Goal: Find specific page/section: Find specific page/section

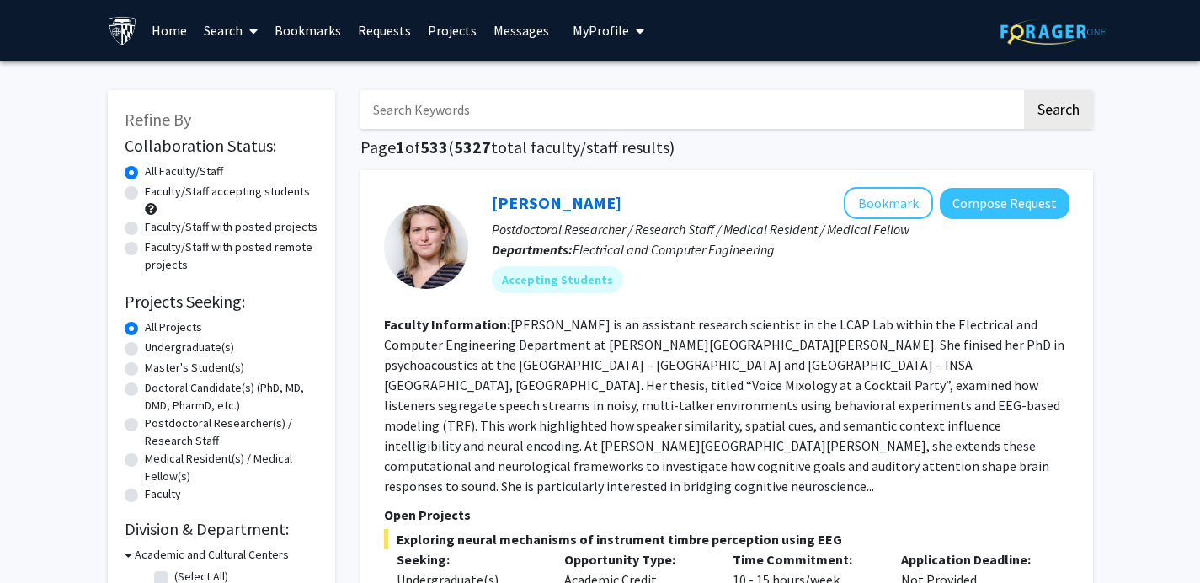
click at [619, 113] on input "Search Keywords" at bounding box center [691, 109] width 661 height 39
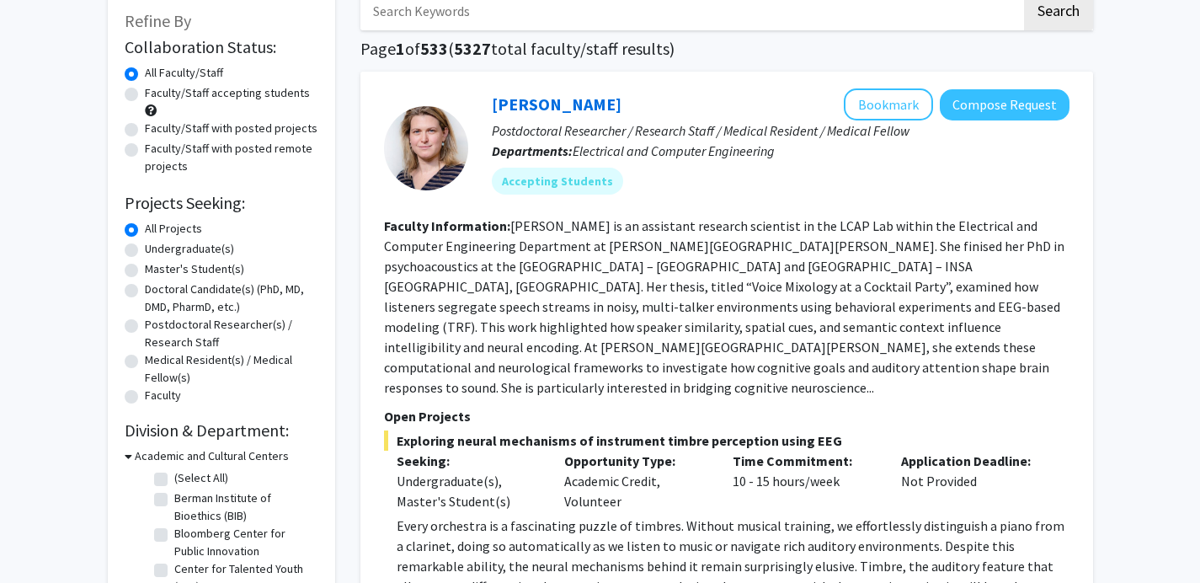
scroll to position [82, 0]
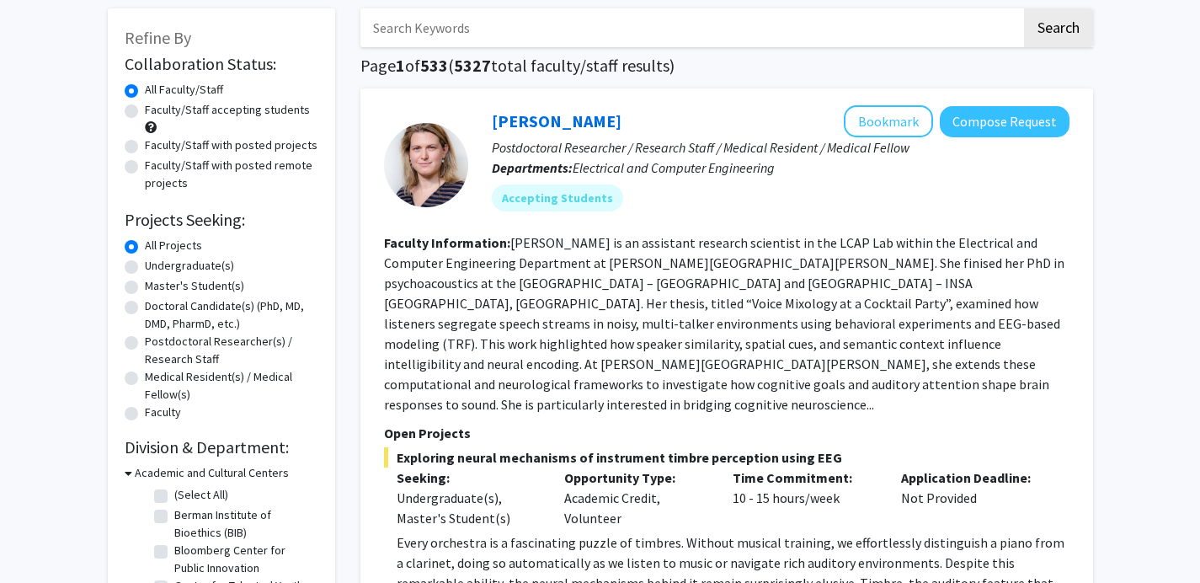
click at [145, 263] on label "Undergraduate(s)" at bounding box center [189, 266] width 89 height 18
click at [145, 263] on input "Undergraduate(s)" at bounding box center [150, 262] width 11 height 11
radio input "true"
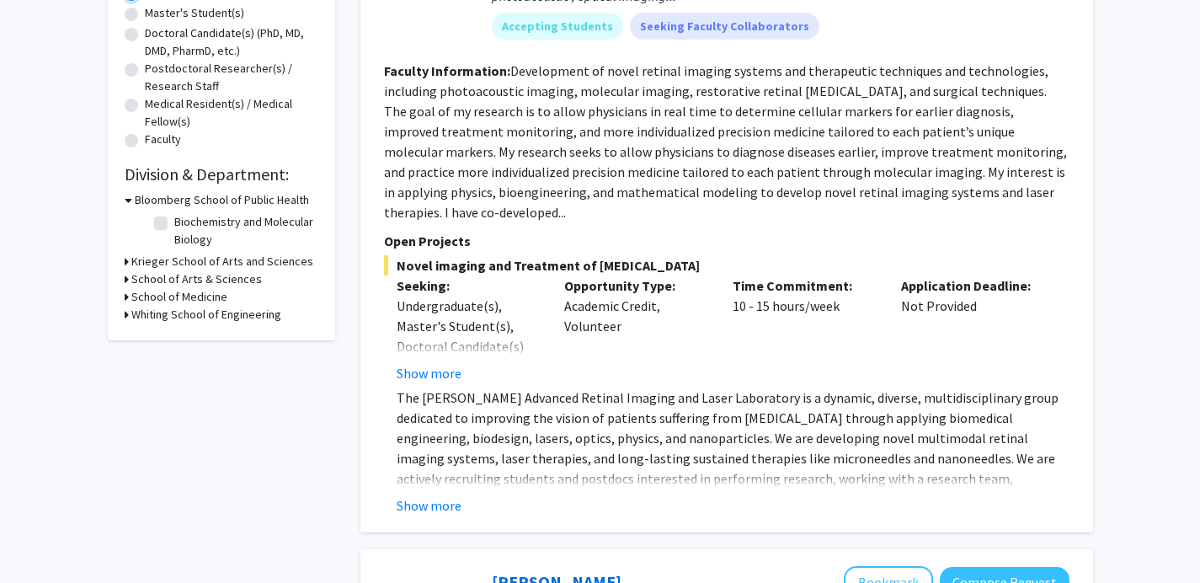
scroll to position [361, 0]
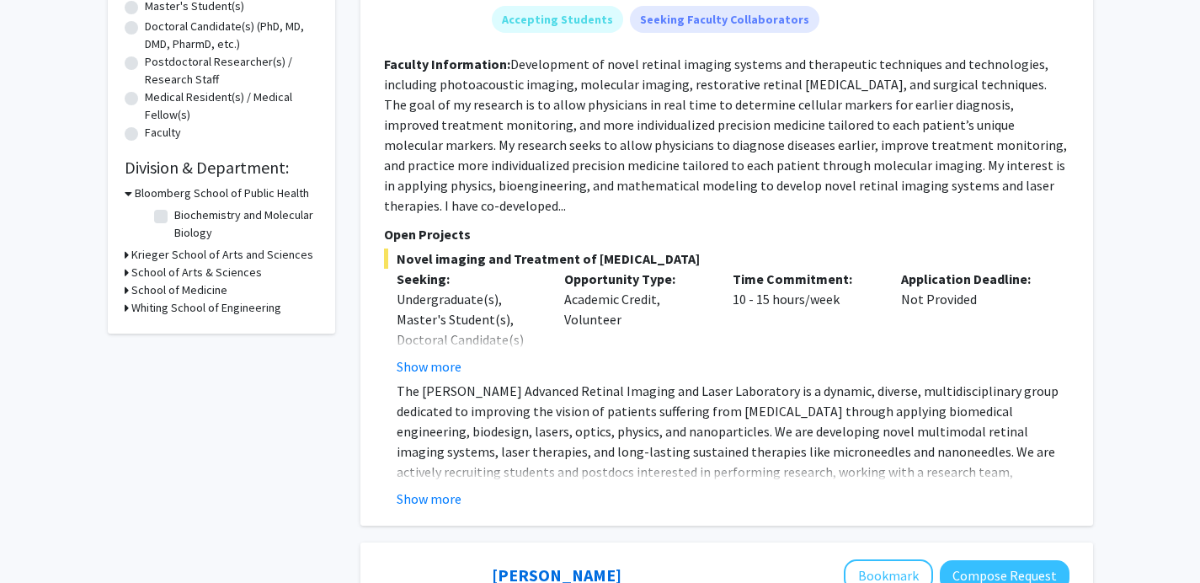
click at [146, 307] on h3 "Whiting School of Engineering" at bounding box center [206, 308] width 150 height 18
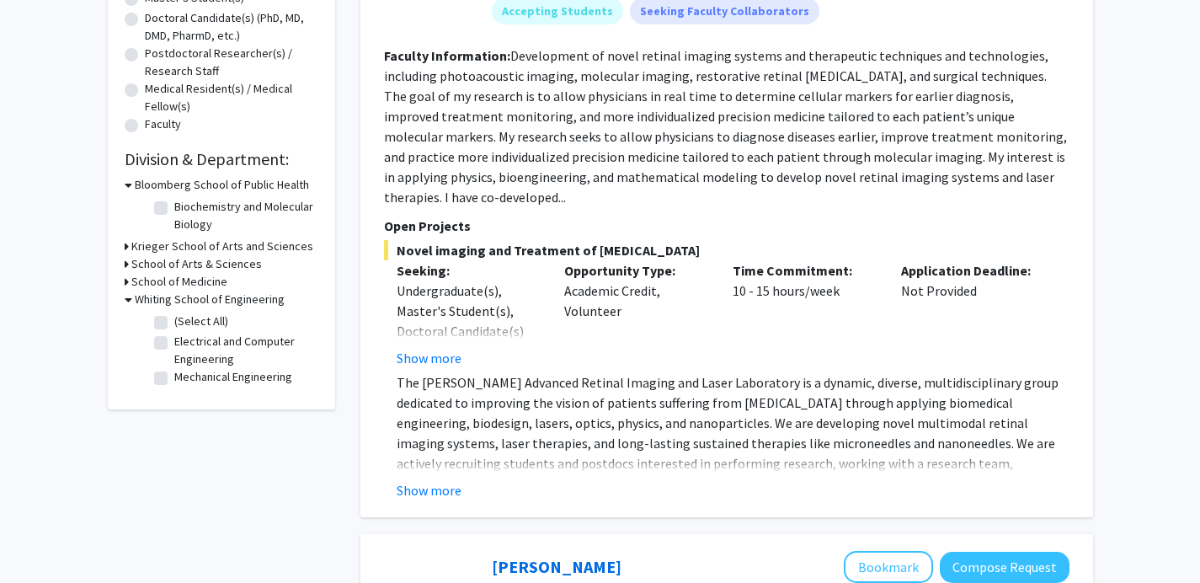
scroll to position [377, 0]
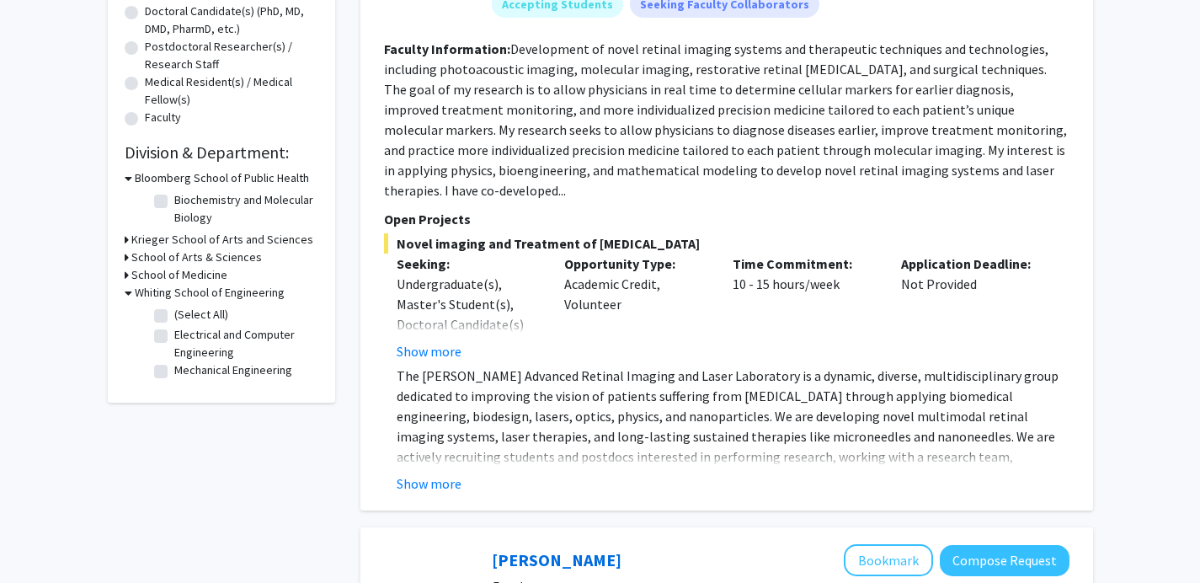
click at [174, 373] on label "Mechanical Engineering" at bounding box center [233, 370] width 118 height 18
click at [174, 372] on input "Mechanical Engineering" at bounding box center [179, 366] width 11 height 11
checkbox input "true"
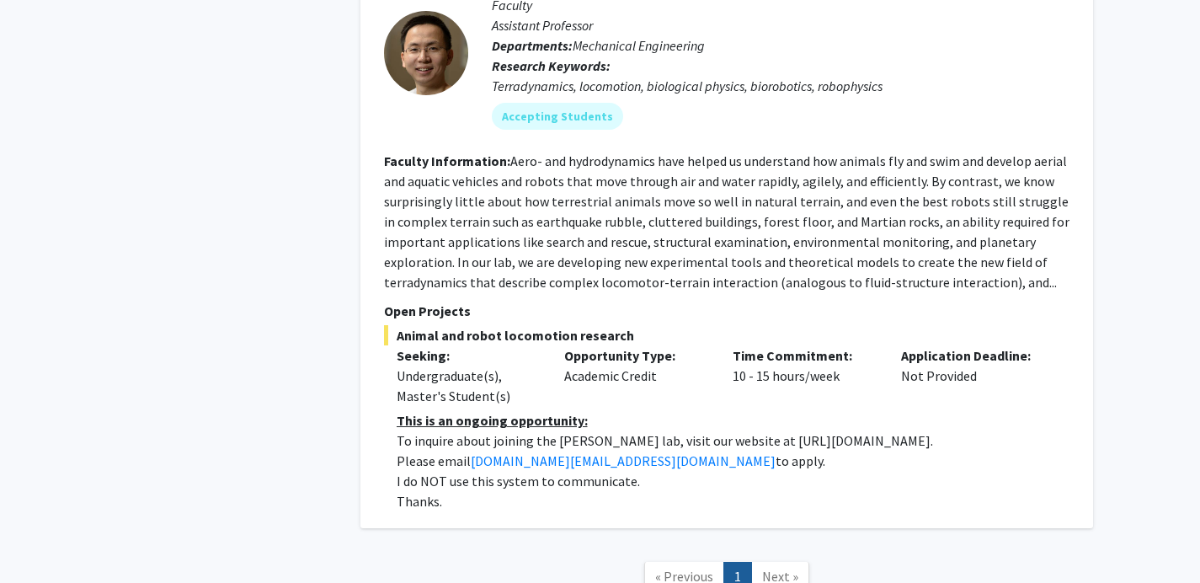
scroll to position [2784, 0]
